Goal: Transaction & Acquisition: Purchase product/service

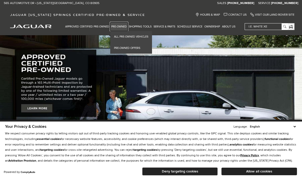
click at [119, 27] on link "Pre-Owned" at bounding box center [119, 26] width 18 height 9
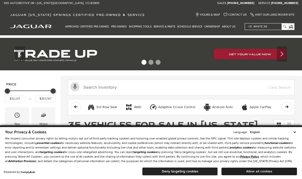
click at [255, 171] on button "Allow all cookies" at bounding box center [260, 172] width 76 height 8
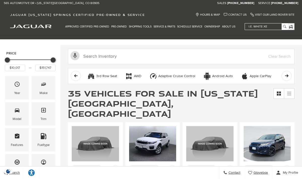
scroll to position [45, 0]
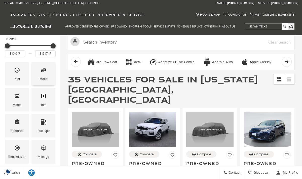
click at [44, 81] on div "Make" at bounding box center [44, 79] width 8 height 6
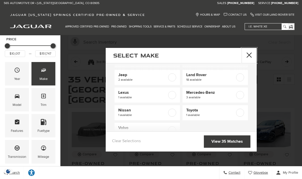
scroll to position [51, 0]
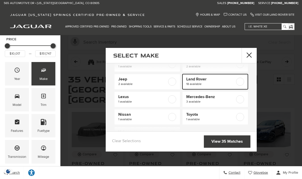
click at [212, 80] on span "Land Rover" at bounding box center [210, 79] width 49 height 5
checkbox input "true"
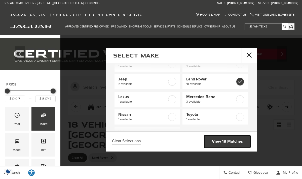
click at [220, 145] on link "View 18 Matches" at bounding box center [228, 141] width 46 height 12
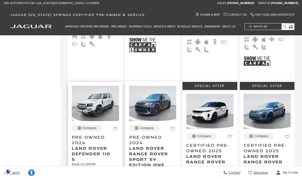
scroll to position [680, 0]
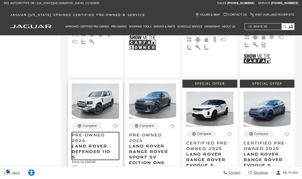
click at [82, 132] on span "Pre-Owned 2024" at bounding box center [94, 137] width 44 height 11
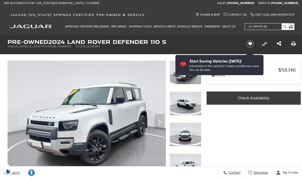
click at [246, 136] on div "Market Price $58,146 Disclaimer: Dealer Handling included in all sale pricing |…" at bounding box center [254, 113] width 97 height 108
